Goal: Navigation & Orientation: Find specific page/section

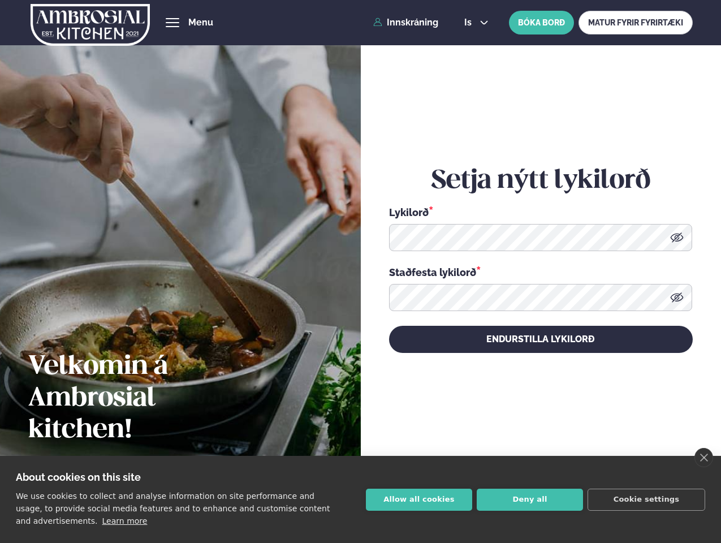
click at [704, 458] on link "close" at bounding box center [704, 457] width 19 height 19
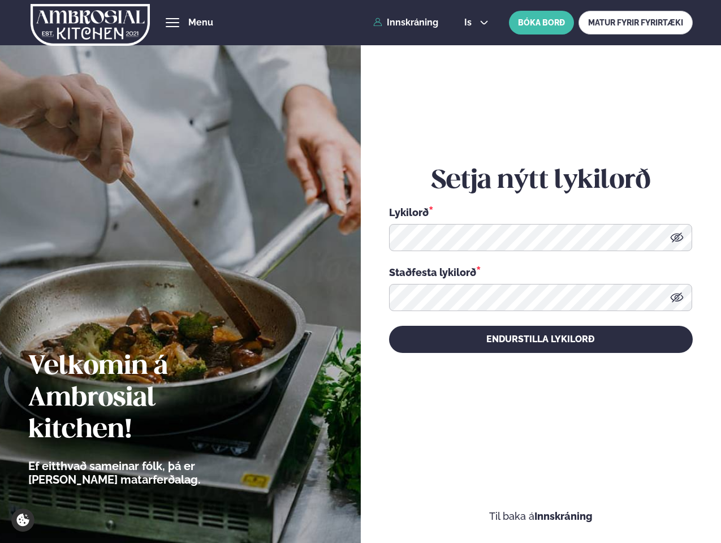
click at [419, 500] on div "Setja nýtt lykilorð Lykilorð * Staðfesta lykilorð * Endurstilla lykilorð" at bounding box center [541, 259] width 304 height 483
click at [530, 500] on div "Setja nýtt lykilorð Lykilorð * Staðfesta lykilorð * Endurstilla lykilorð" at bounding box center [541, 259] width 304 height 483
click at [647, 500] on div "Setja nýtt lykilorð Lykilorð * Staðfesta lykilorð * Endurstilla lykilorð" at bounding box center [541, 259] width 304 height 483
click at [173, 23] on span "hamburger" at bounding box center [172, 23] width 10 height 10
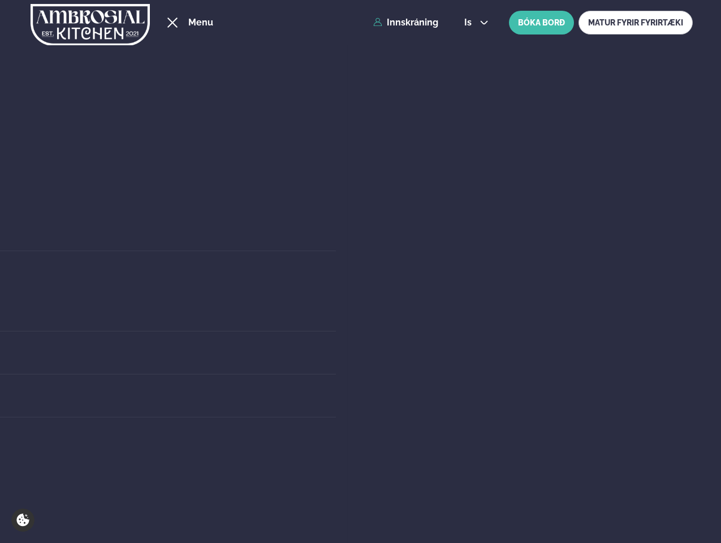
click at [475, 23] on span "is" at bounding box center [469, 22] width 11 height 9
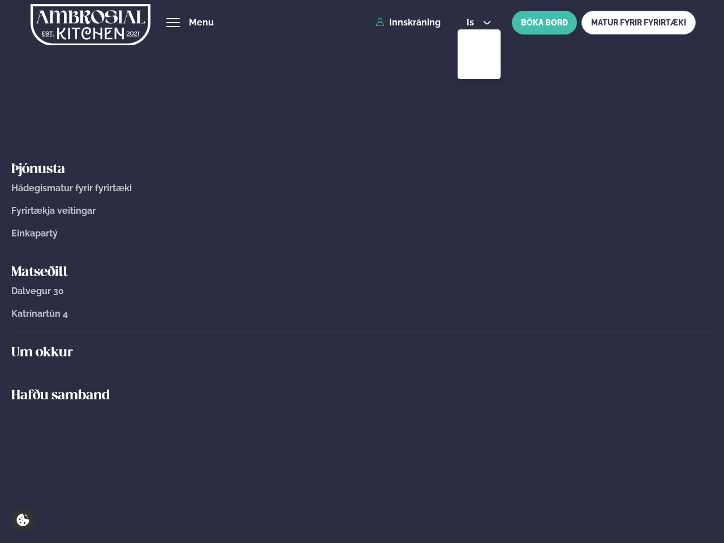
click at [677, 298] on icon at bounding box center [679, 297] width 13 height 10
